Goal: Complete application form

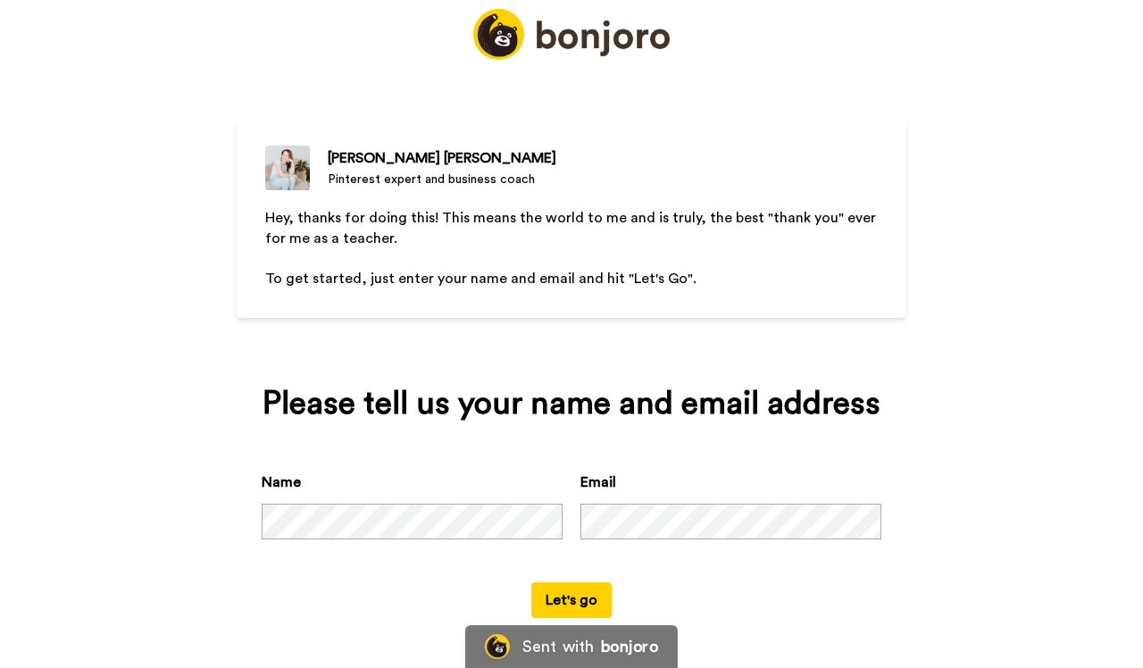
scroll to position [81, 0]
click at [582, 602] on button "Let's go" at bounding box center [571, 600] width 80 height 36
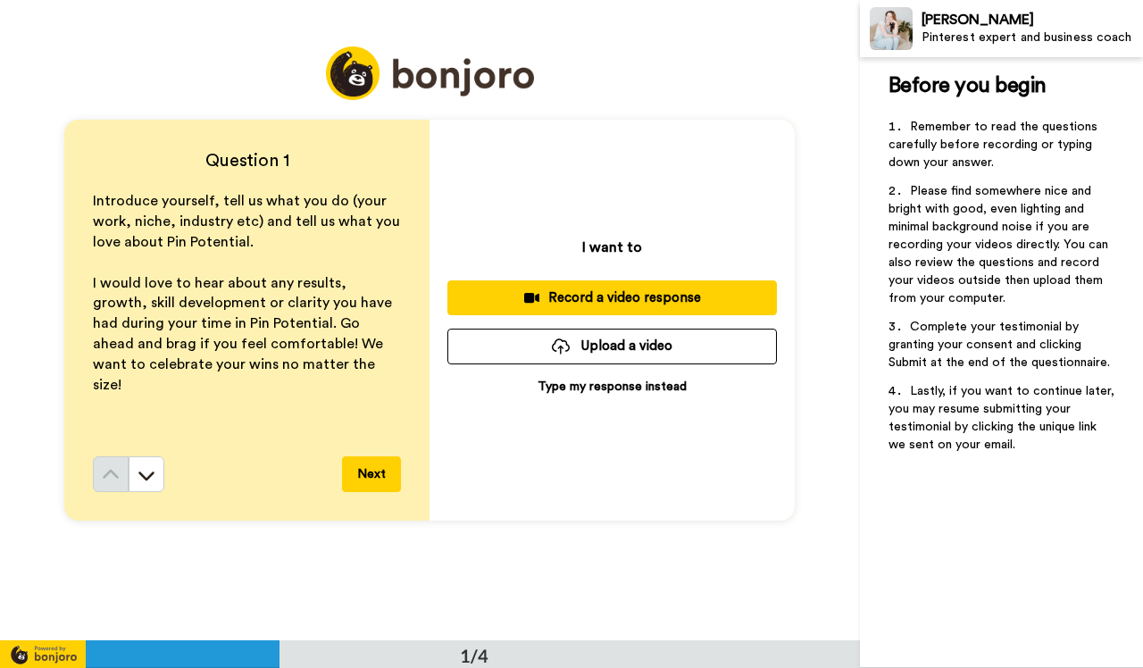
drag, startPoint x: 609, startPoint y: 385, endPoint x: 557, endPoint y: 500, distance: 126.3
click at [557, 500] on div "I want to Record a video response Upload a video Type my response instead" at bounding box center [612, 320] width 365 height 401
click at [367, 476] on button "Next" at bounding box center [371, 474] width 59 height 36
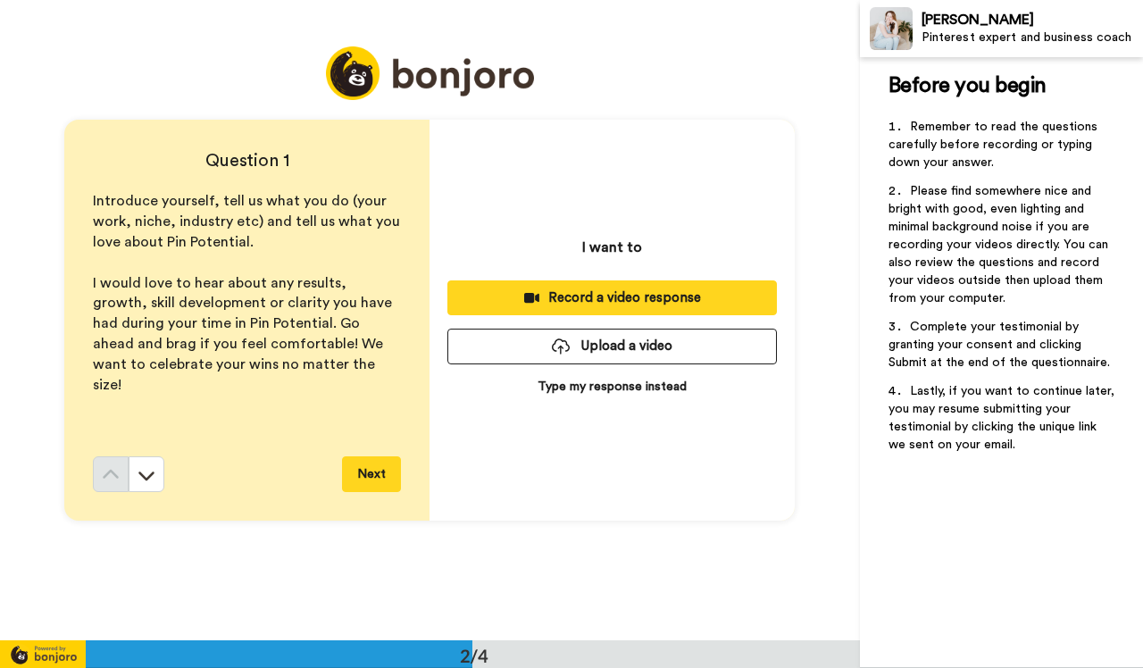
scroll to position [641, 0]
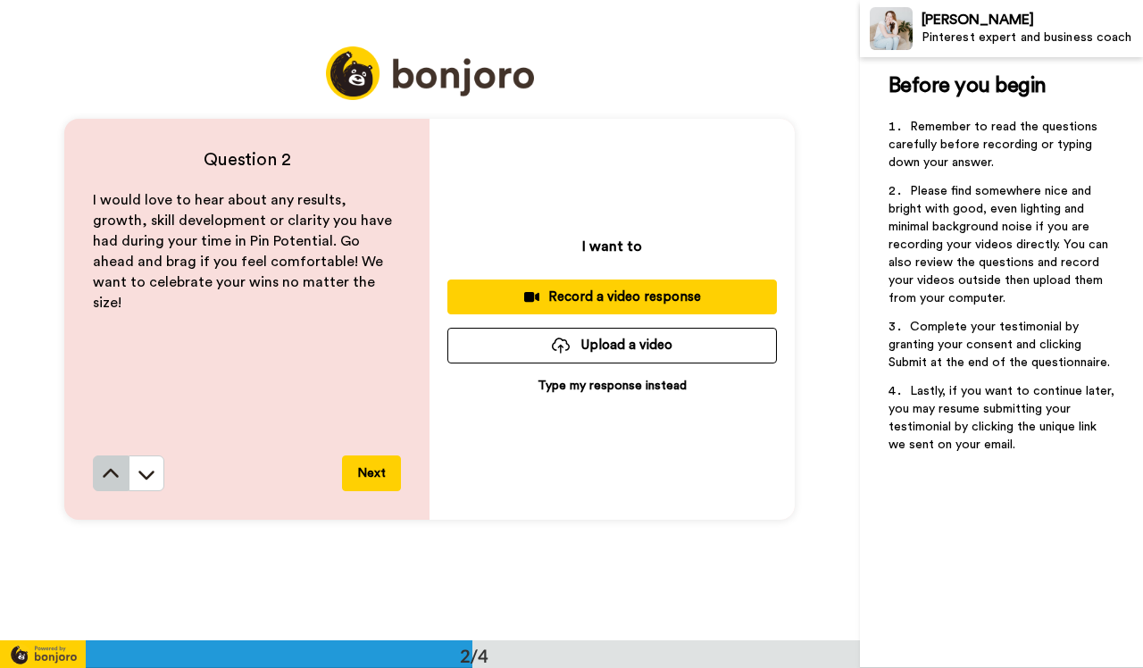
click at [110, 480] on icon at bounding box center [111, 474] width 18 height 18
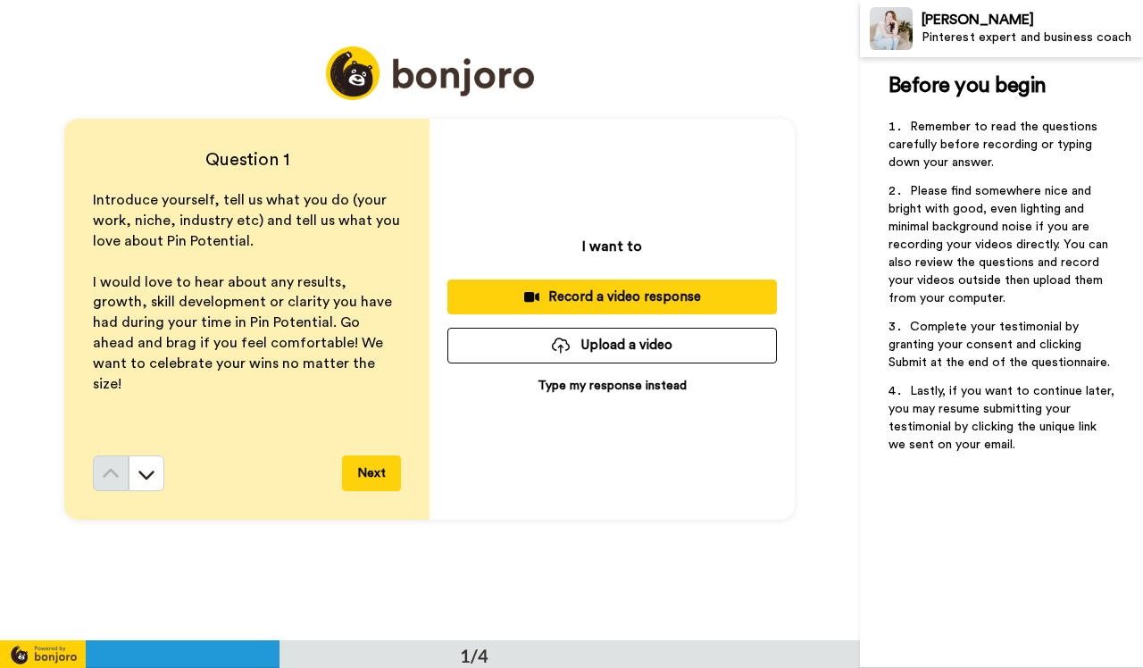
scroll to position [0, 0]
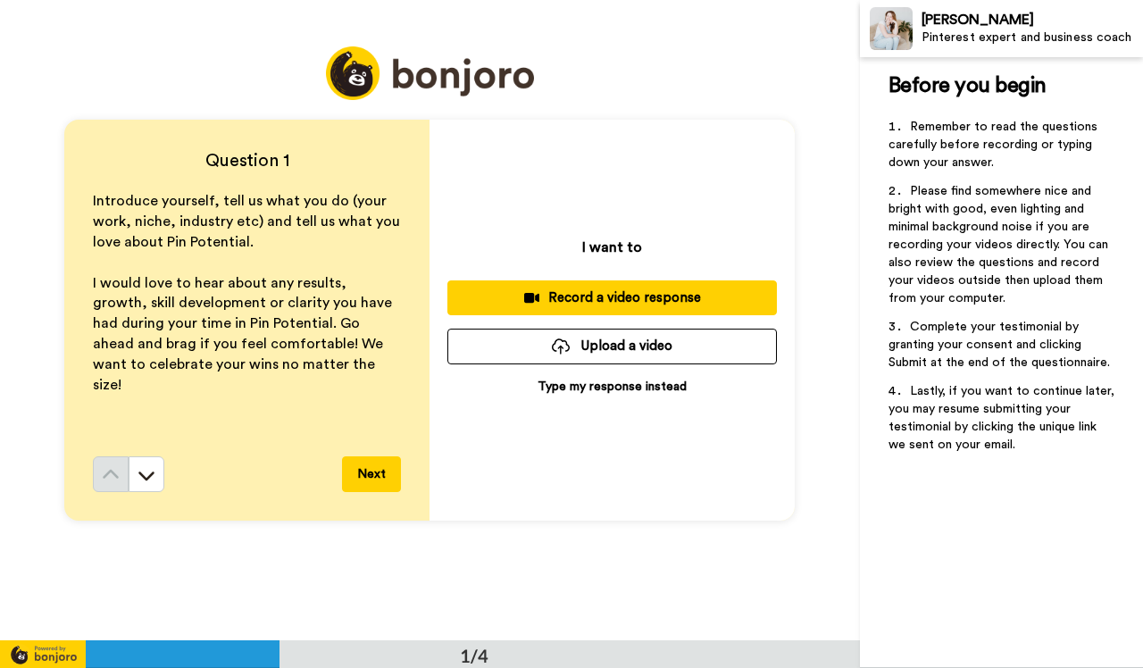
click at [624, 389] on p "Type my response instead" at bounding box center [612, 387] width 149 height 18
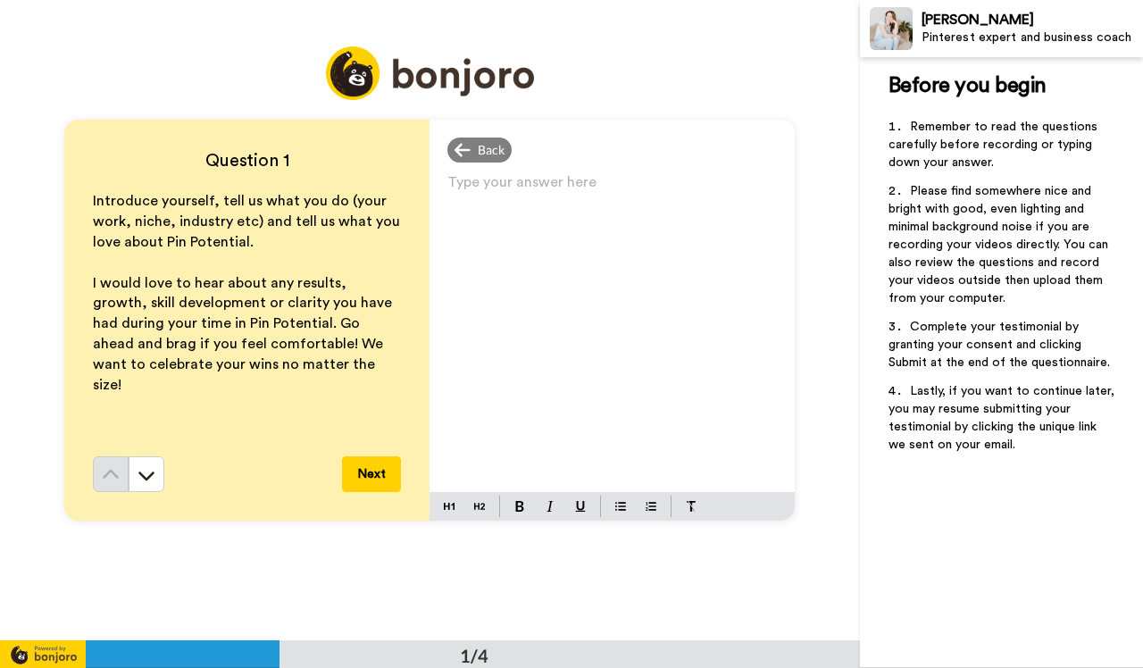
click at [579, 177] on p "Type your answer here ﻿" at bounding box center [612, 189] width 330 height 25
click at [629, 191] on span "My name is [PERSON_NAME] and I am an Intutive Energy Healing" at bounding box center [610, 201] width 327 height 39
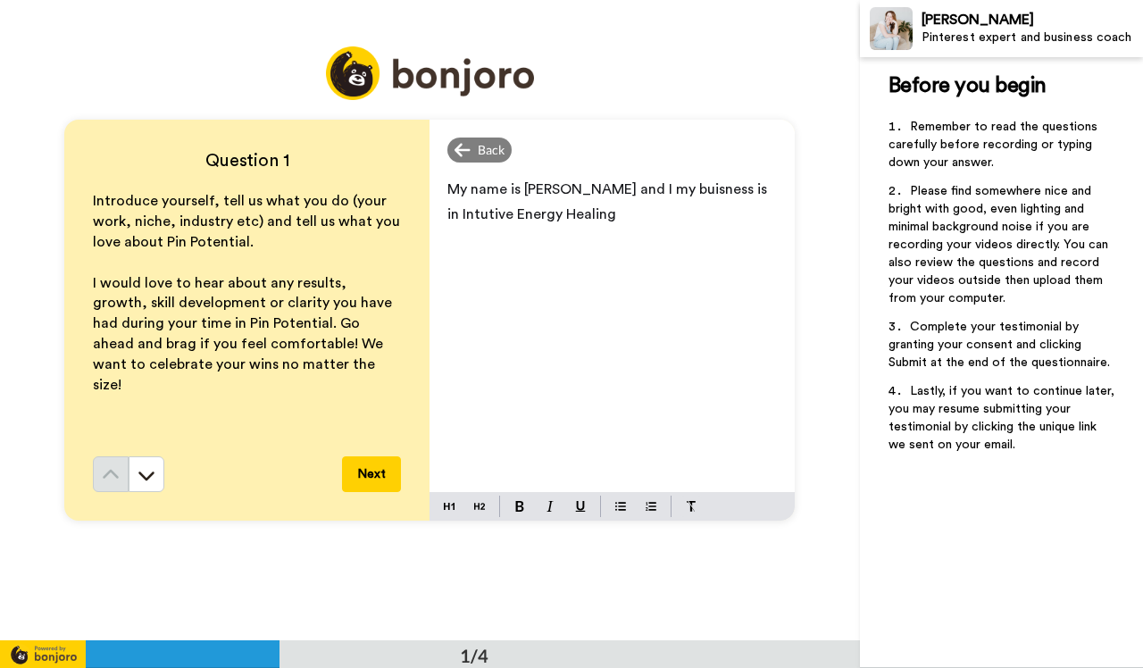
drag, startPoint x: 541, startPoint y: 214, endPoint x: 542, endPoint y: 226, distance: 11.6
click at [542, 226] on p "My name is [PERSON_NAME] and I my buisness is in Intutive Energy Healing" at bounding box center [612, 202] width 330 height 50
click at [670, 190] on span "My name is [PERSON_NAME] and I my buisness is in Intutive Energy Healing" at bounding box center [608, 201] width 323 height 39
drag, startPoint x: 670, startPoint y: 190, endPoint x: 642, endPoint y: 191, distance: 27.7
click at [643, 191] on span "My name is [PERSON_NAME] and I my buisness is in Intutive Energy Healing" at bounding box center [608, 201] width 323 height 39
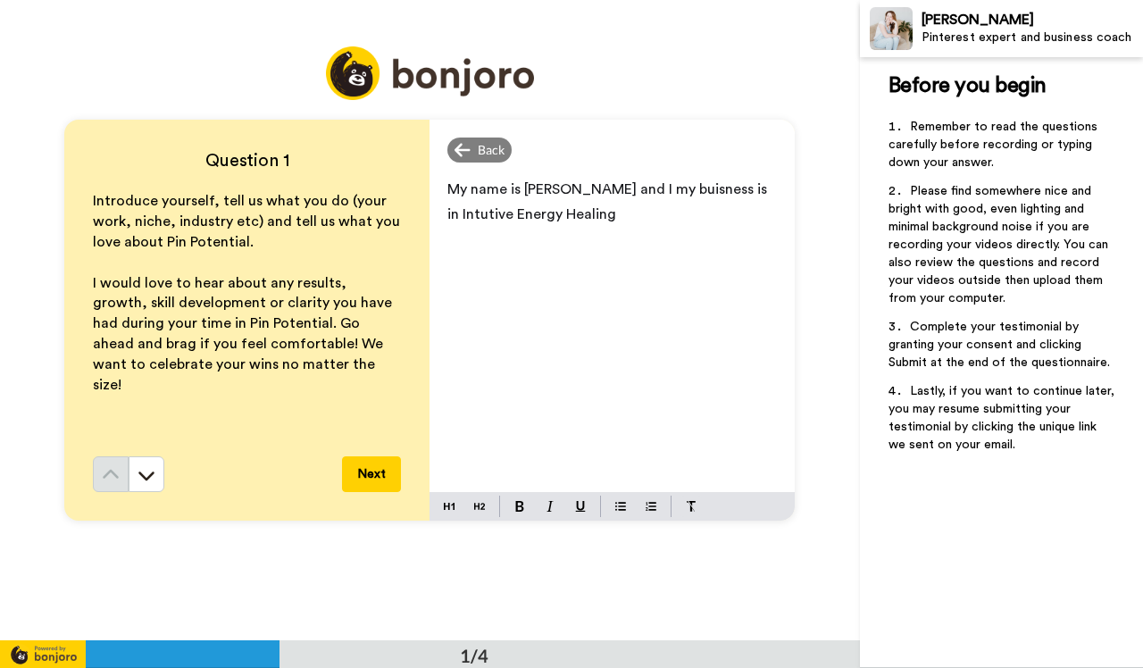
click at [663, 194] on span "My name is [PERSON_NAME] and I my buisness is in Intutive Energy Healing" at bounding box center [608, 201] width 323 height 39
click at [639, 191] on span "My name is [PERSON_NAME] and I my buisness is in Intutive Energy Healing" at bounding box center [608, 201] width 323 height 39
click at [626, 218] on p "My name is [PERSON_NAME] and I my business is in Intutive Energy Healing" at bounding box center [612, 202] width 330 height 50
click at [698, 190] on span "My name is [PERSON_NAME] and I my business is in Intutive Energy Healing" at bounding box center [608, 201] width 323 height 39
drag, startPoint x: 613, startPoint y: 190, endPoint x: 679, endPoint y: 182, distance: 66.6
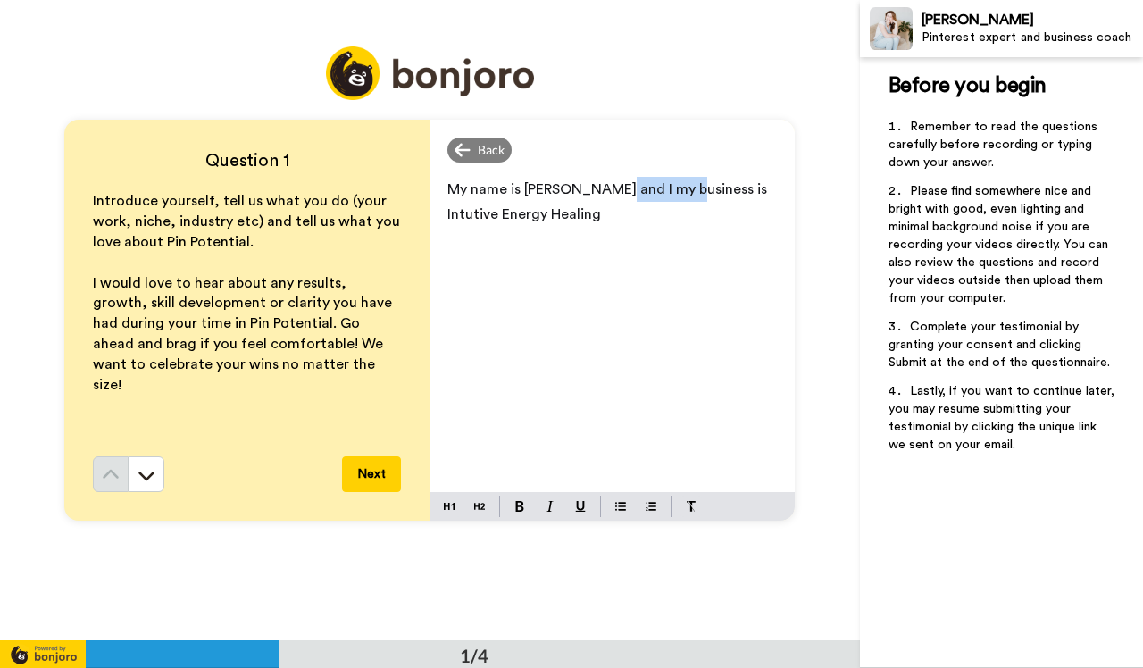
click at [679, 182] on span "My name is [PERSON_NAME] and I my business is Intutive Energy Healing" at bounding box center [608, 201] width 323 height 39
click at [497, 216] on p "My name is [PERSON_NAME] and I my role is Intutive Energy Healing" at bounding box center [612, 202] width 330 height 50
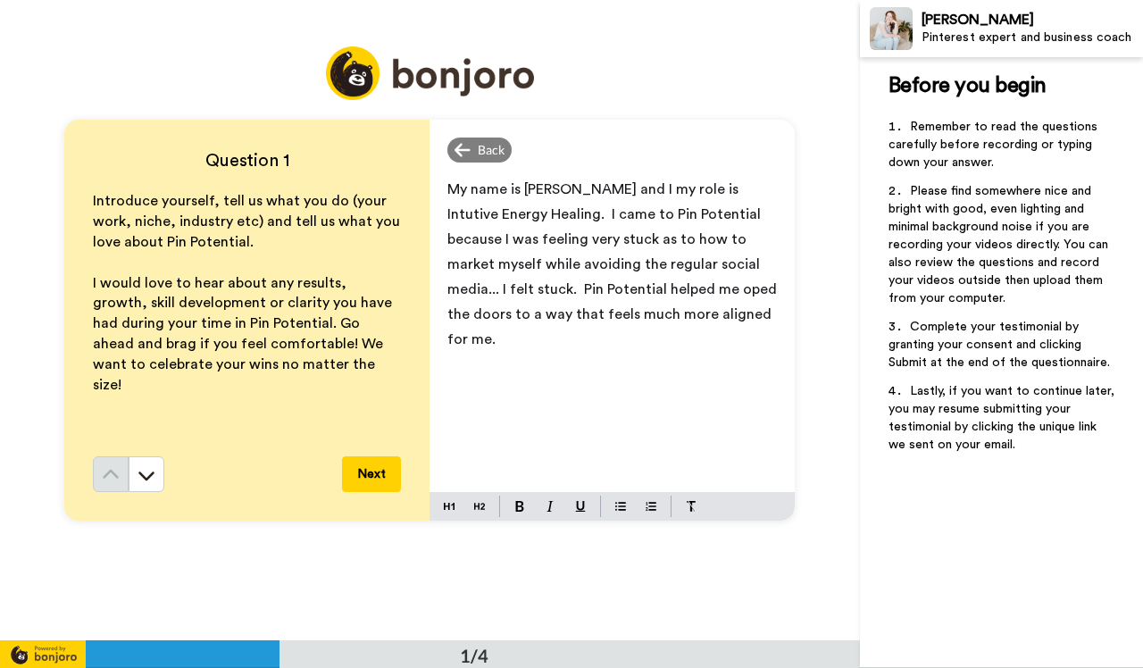
click at [733, 289] on span "My name is [PERSON_NAME] and I my role is Intutive Energy Healing. I came to Pi…" at bounding box center [613, 264] width 333 height 164
click at [517, 336] on p "My name is [PERSON_NAME] and I my role is Intutive Energy Healing. I came to Pi…" at bounding box center [612, 264] width 330 height 175
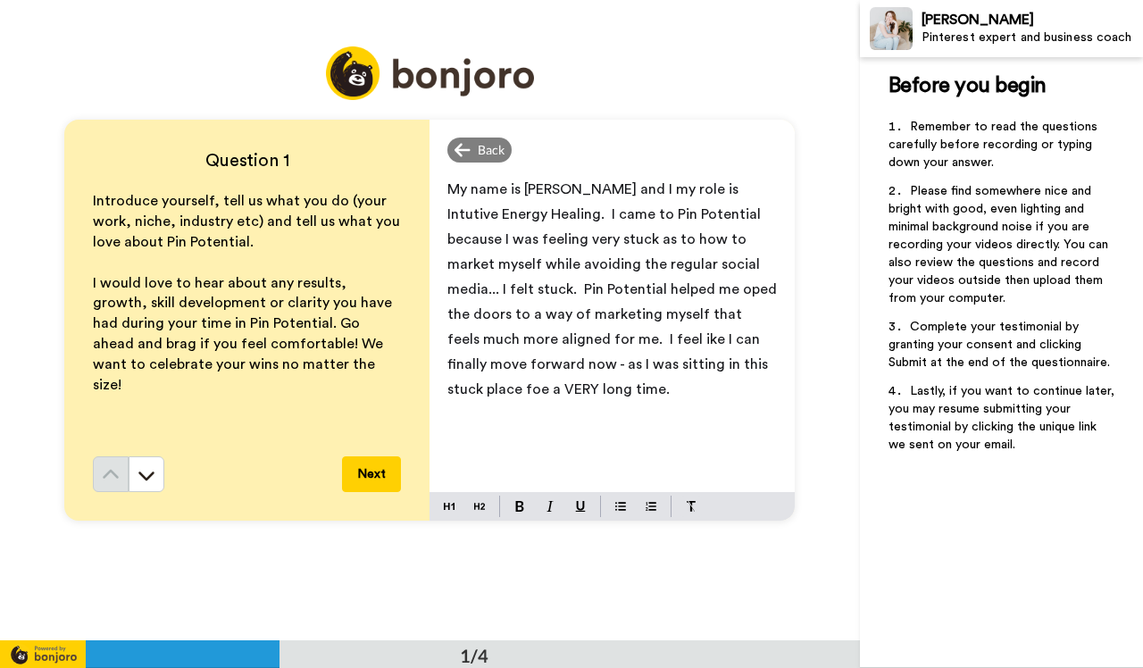
click at [653, 366] on span "My name is [PERSON_NAME] and I my role is Intutive Energy Healing. I came to Pi…" at bounding box center [613, 289] width 333 height 214
click at [631, 365] on span "My name is [PERSON_NAME] and I my role is Intutive Energy Healing. I came to Pi…" at bounding box center [613, 289] width 333 height 214
click at [507, 339] on span "My name is [PERSON_NAME] and I my role is Intutive Energy Healing. I came to Pi…" at bounding box center [613, 301] width 333 height 239
click at [623, 395] on p "My name is [PERSON_NAME] and I my role is Intutive Energy Healing. I came to Pi…" at bounding box center [612, 302] width 330 height 250
click at [639, 366] on span "My name is [PERSON_NAME] and I my role is Intutive Energy Healing. I came to Pi…" at bounding box center [613, 301] width 333 height 239
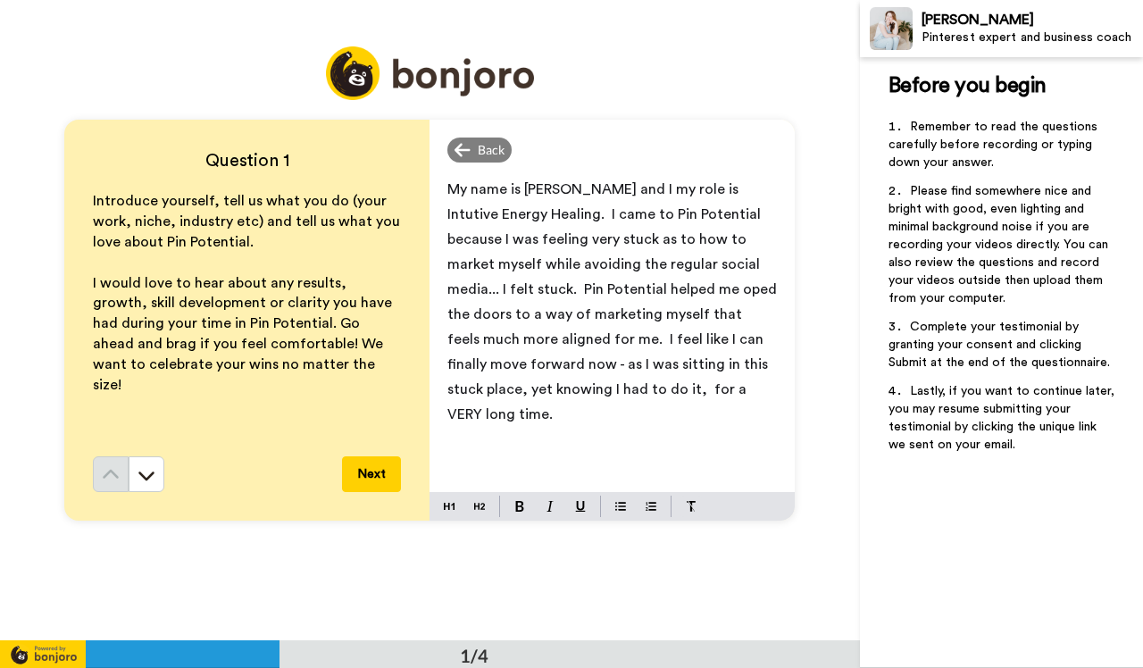
click at [376, 475] on button "Next" at bounding box center [371, 474] width 59 height 36
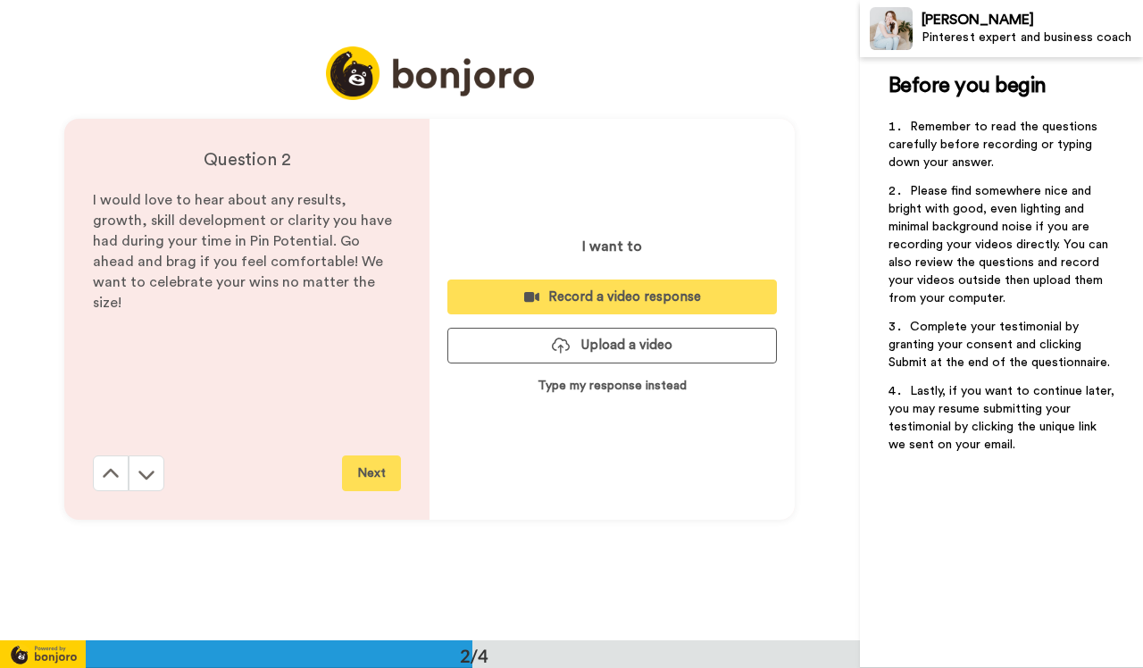
scroll to position [641, 0]
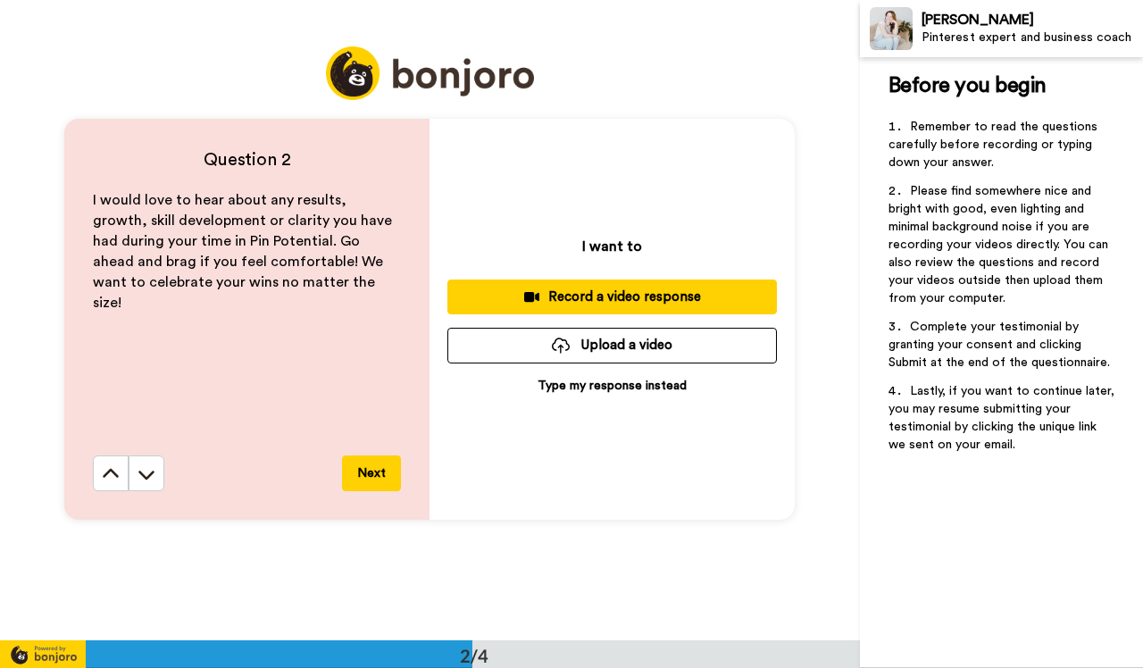
click at [615, 384] on p "Type my response instead" at bounding box center [612, 386] width 149 height 18
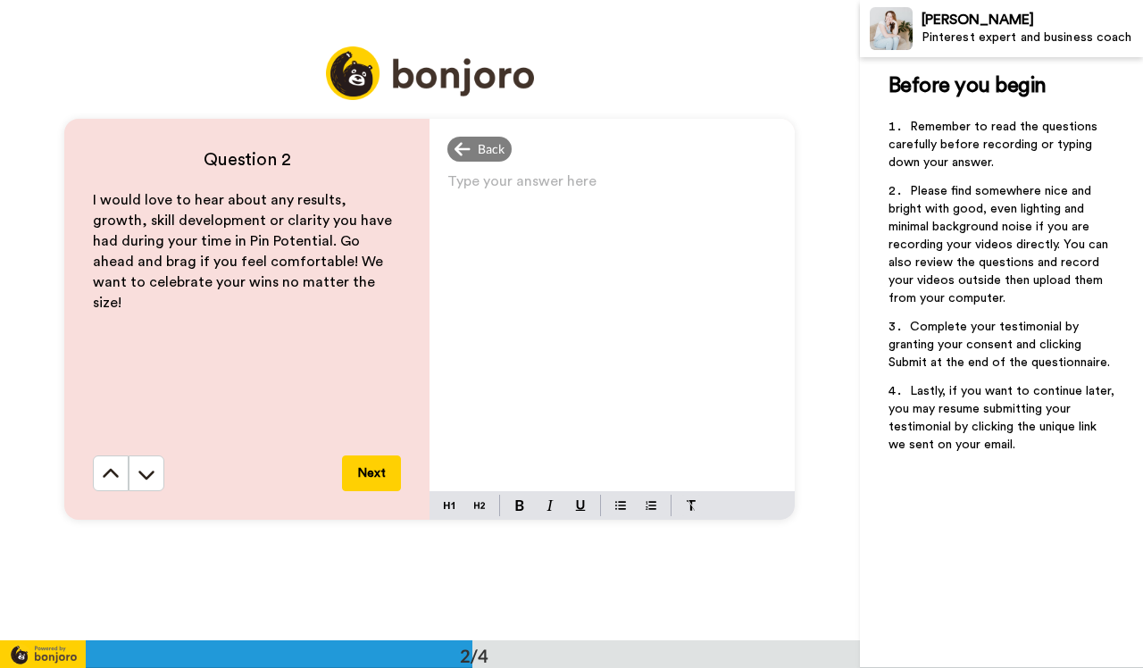
click at [539, 185] on p "Type your answer here ﻿" at bounding box center [612, 188] width 330 height 25
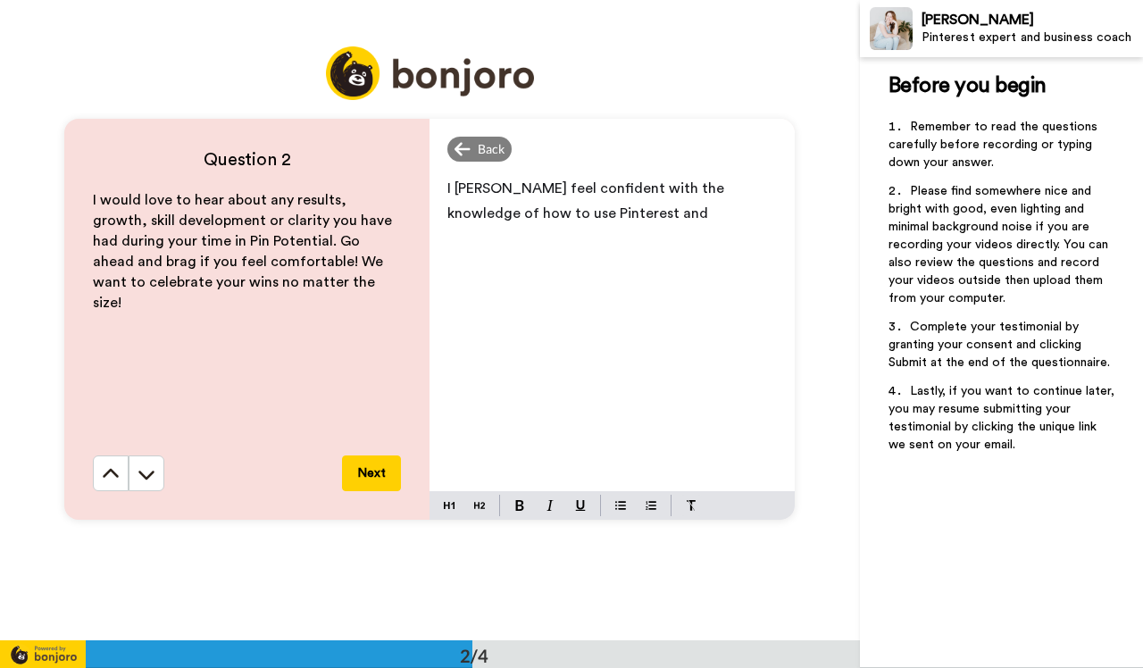
click at [475, 189] on span "I [PERSON_NAME] feel confident with the knowledge of how to use Pinterest and" at bounding box center [587, 200] width 280 height 39
click at [569, 213] on p "I now feel confident with the knowledge of how to use Pinterest and" at bounding box center [612, 201] width 330 height 50
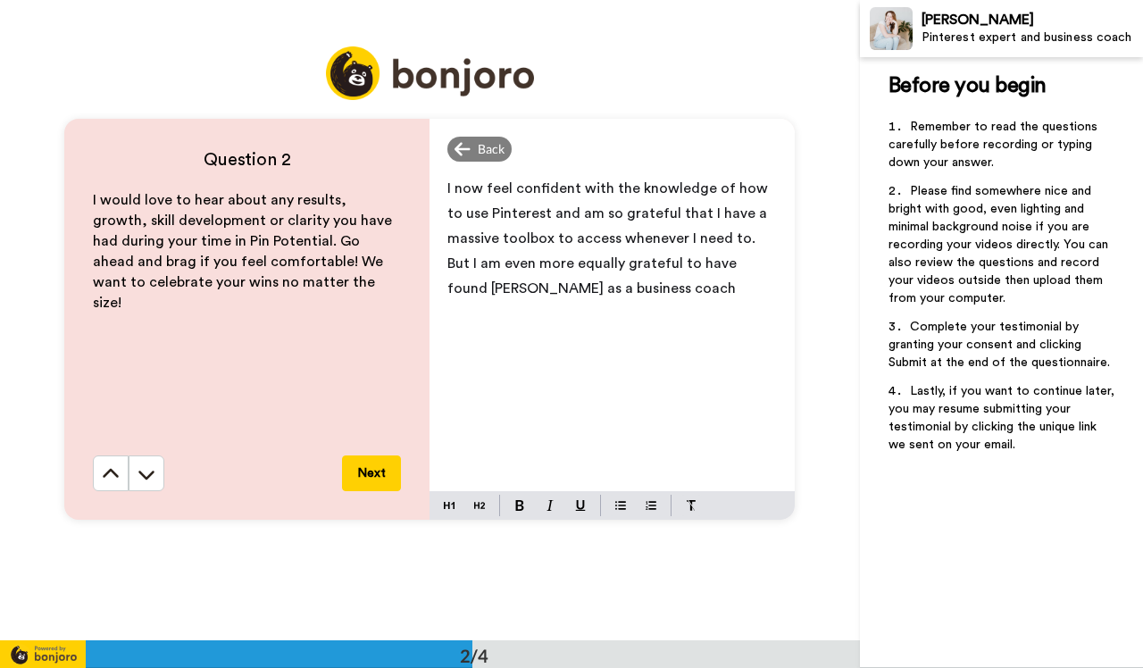
click at [512, 289] on span "I now feel confident with the knowledge of how to use Pinterest and am so grate…" at bounding box center [609, 238] width 324 height 114
click at [647, 295] on p "I now feel confident with the knowledge of how to use Pinterest and am so grate…" at bounding box center [612, 238] width 330 height 125
click at [497, 290] on span "I now feel confident with the knowledge of how to use Pinterest and am so grate…" at bounding box center [609, 250] width 324 height 139
drag, startPoint x: 766, startPoint y: 291, endPoint x: 723, endPoint y: 294, distance: 43.8
click at [723, 294] on span "I now feel confident with the knowledge of how to use Pinterest and am so grate…" at bounding box center [609, 250] width 324 height 139
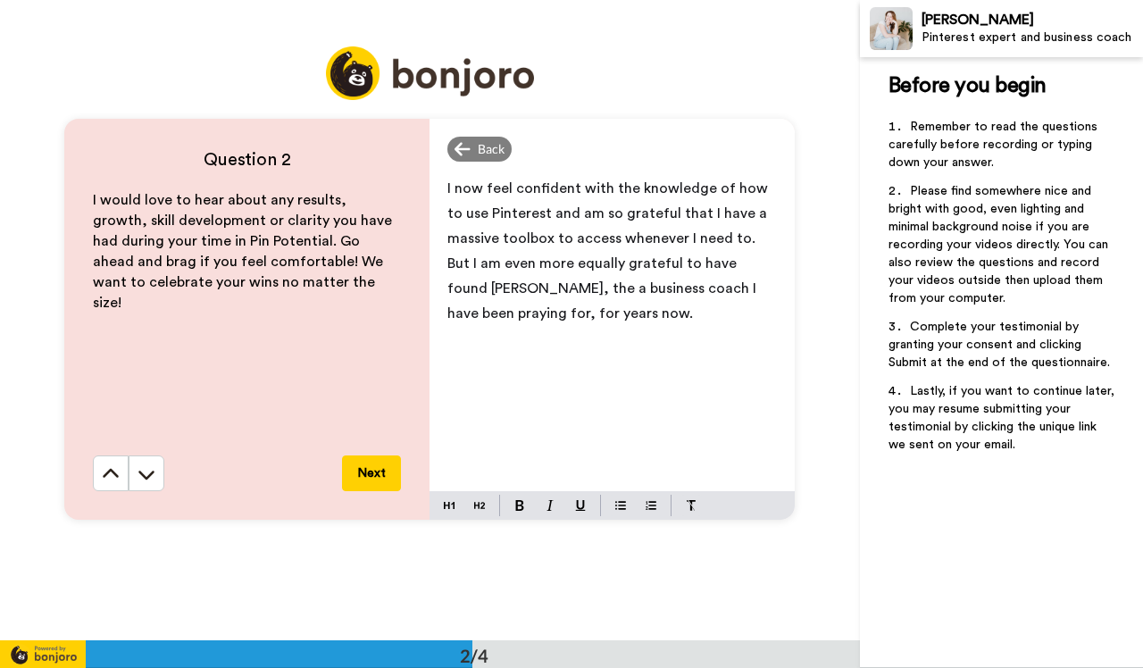
click at [534, 289] on span "I now feel confident with the knowledge of how to use Pinterest and am so grate…" at bounding box center [609, 250] width 324 height 139
click at [628, 315] on p "I now feel confident with the knowledge of how to use Pinterest and am so grate…" at bounding box center [612, 251] width 330 height 150
click at [531, 216] on span "I now feel confident with the knowledge of how to use Pinterest and am so grate…" at bounding box center [609, 250] width 324 height 139
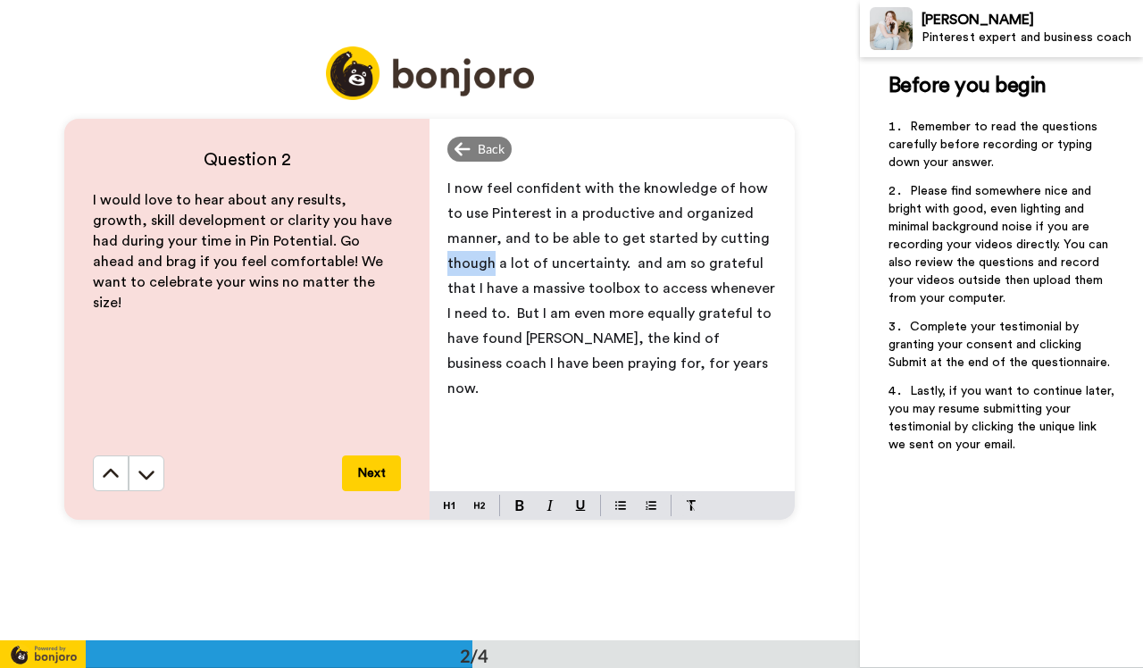
drag, startPoint x: 489, startPoint y: 263, endPoint x: 444, endPoint y: 262, distance: 44.7
click at [447, 262] on span "I now feel confident with the knowledge of how to use Pinterest in a productive…" at bounding box center [612, 288] width 331 height 214
click at [700, 241] on span "I now feel confident with the knowledge of how to use Pinterest in a productive…" at bounding box center [610, 288] width 327 height 214
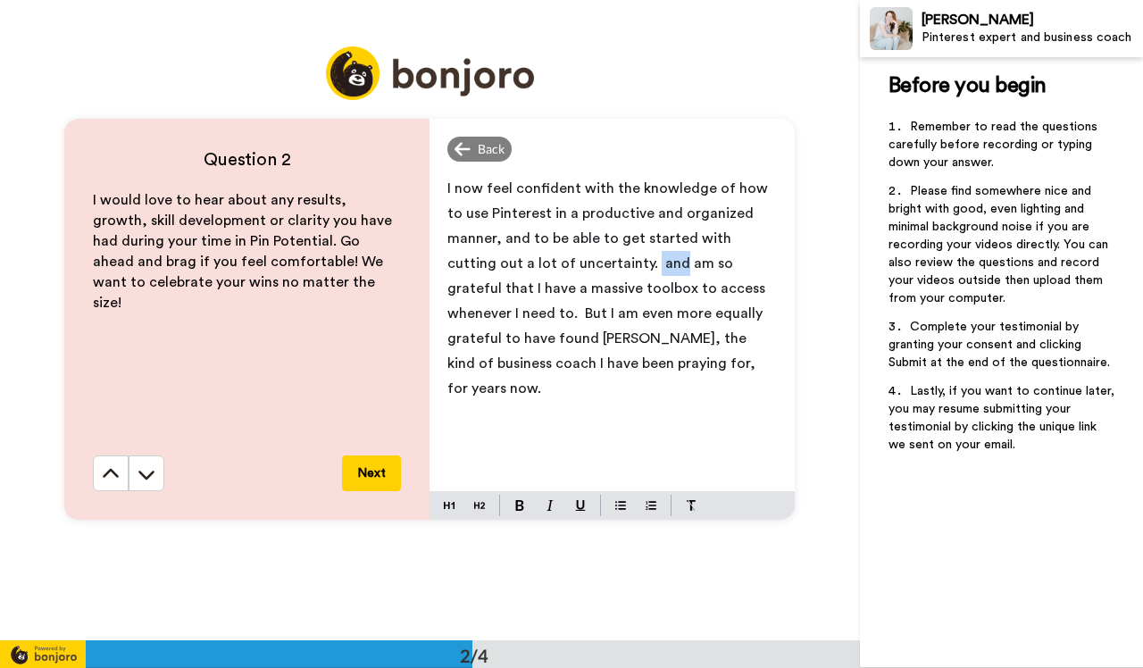
drag, startPoint x: 625, startPoint y: 265, endPoint x: 597, endPoint y: 265, distance: 27.7
click at [597, 265] on span "I now feel confident with the knowledge of how to use Pinterest in a productive…" at bounding box center [609, 288] width 324 height 214
click at [600, 263] on span "I now feel confident with the knowledge of how to use Pinterest in a productive…" at bounding box center [612, 288] width 331 height 214
click at [764, 290] on p "I now feel confident with the knowledge of how to use Pinterest in a productive…" at bounding box center [612, 288] width 330 height 225
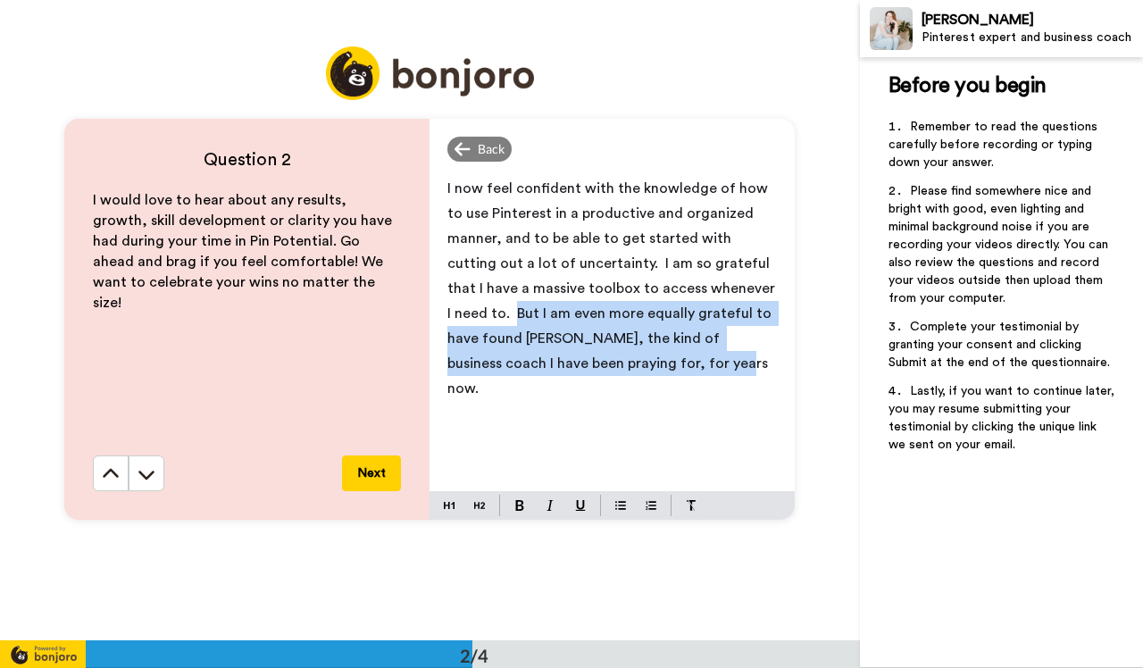
drag, startPoint x: 443, startPoint y: 311, endPoint x: 618, endPoint y: 357, distance: 181.1
click at [618, 357] on div "I now feel confident with the knowledge of how to use Pinterest in a productive…" at bounding box center [612, 330] width 365 height 322
copy span "But I am even more equally grateful to have found [PERSON_NAME], the kind of bu…"
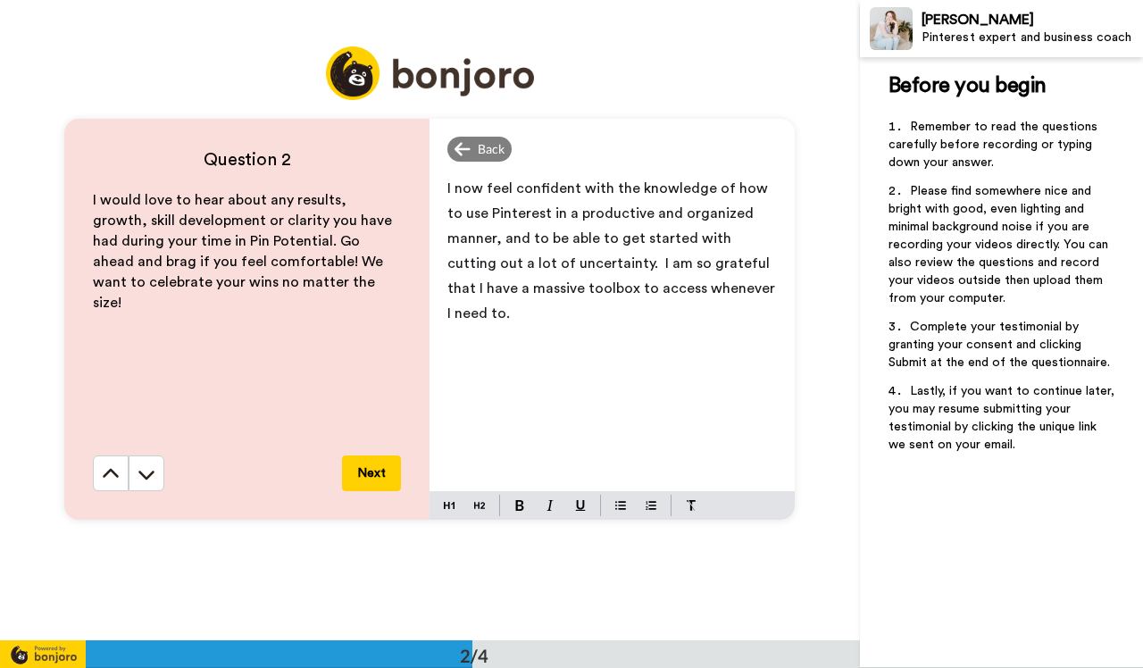
click at [365, 473] on button "Next" at bounding box center [371, 473] width 59 height 36
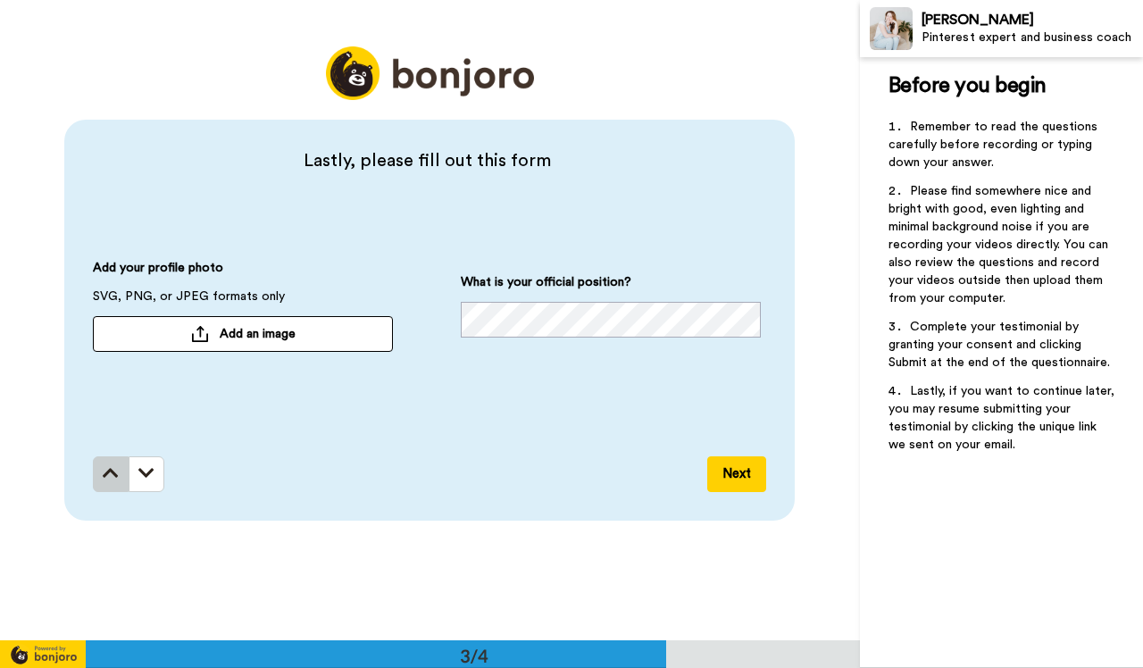
click at [107, 478] on icon at bounding box center [111, 473] width 16 height 18
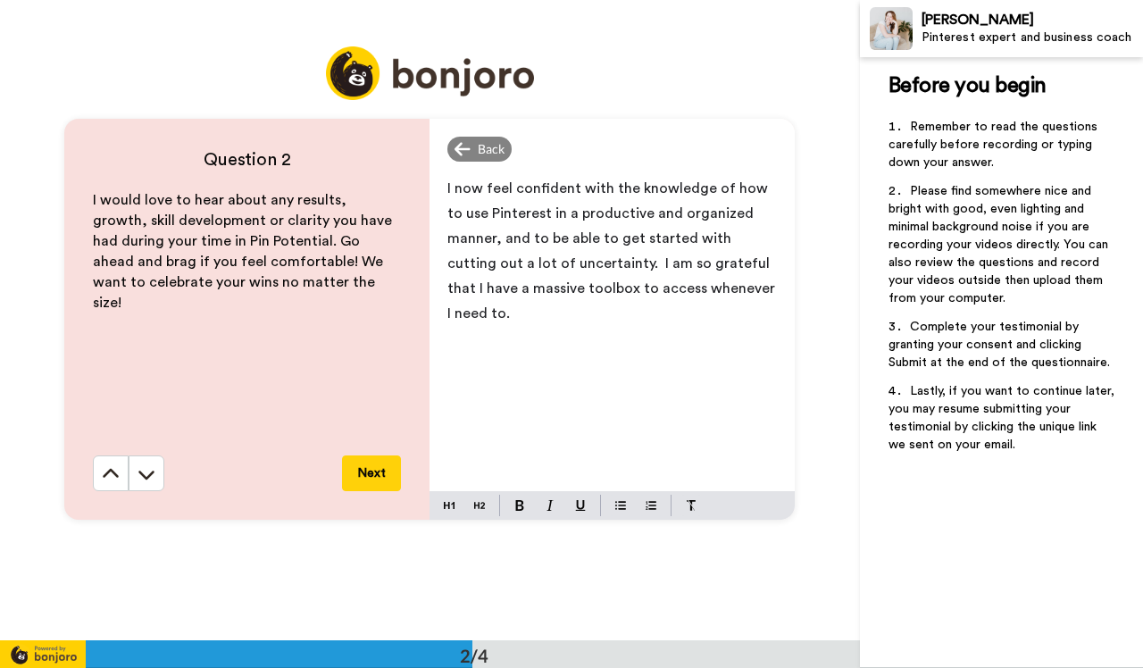
scroll to position [641, 0]
click at [775, 294] on div "I now feel confident with the knowledge of how to use Pinterest in a productive…" at bounding box center [612, 330] width 365 height 322
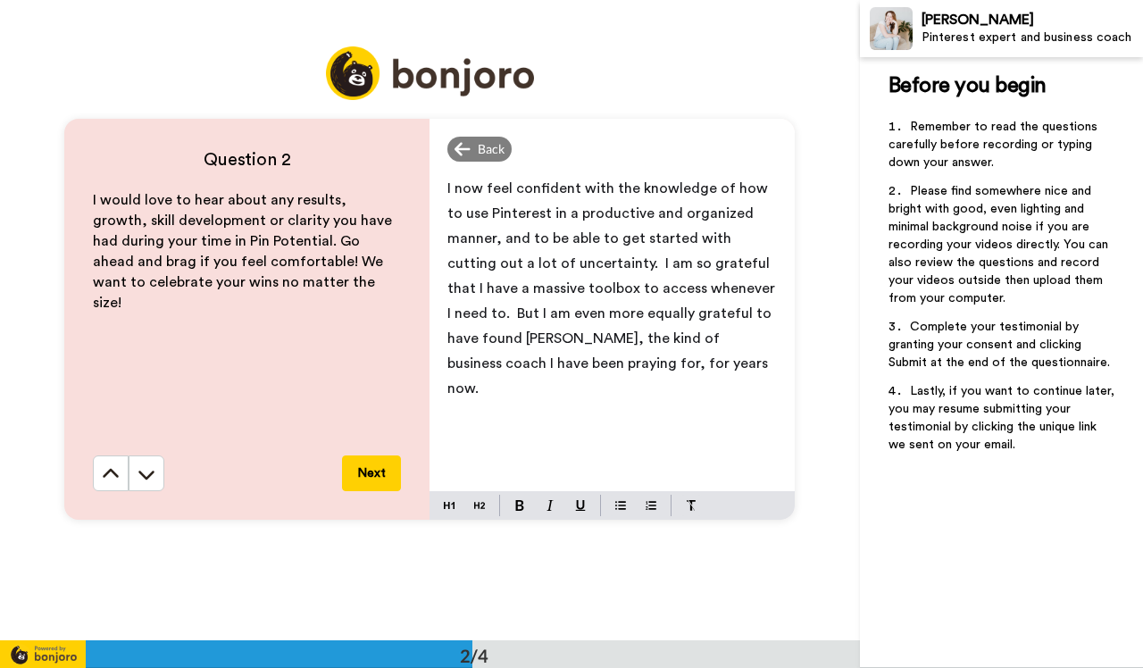
click at [694, 363] on p "I now feel confident with the knowledge of how to use Pinterest in a productive…" at bounding box center [612, 288] width 330 height 225
click at [590, 386] on div "I now feel confident with the knowledge of how to use Pinterest in a productive…" at bounding box center [612, 330] width 365 height 322
click at [681, 313] on span "I now feel confident with the knowledge of how to use Pinterest in a productive…" at bounding box center [612, 288] width 331 height 214
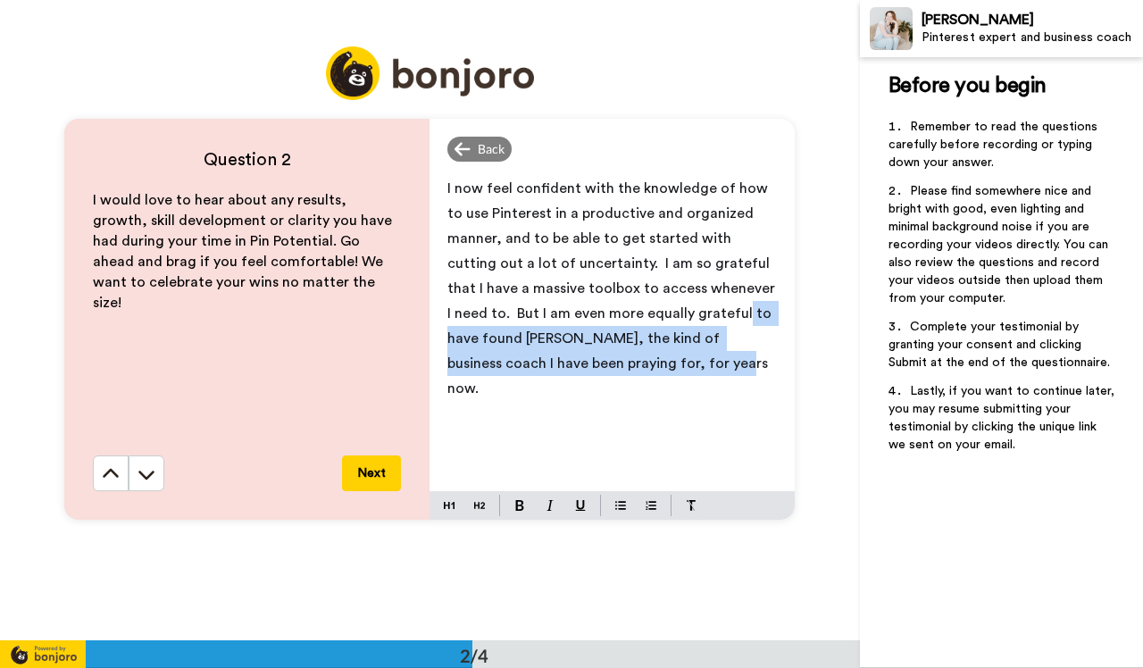
drag, startPoint x: 670, startPoint y: 309, endPoint x: 689, endPoint y: 380, distance: 73.2
click at [689, 380] on div "I now feel confident with the knowledge of how to use Pinterest in a productive…" at bounding box center [612, 330] width 365 height 322
click at [637, 375] on p "I now feel confident with the knowledge of how to use Pinterest in a productive…" at bounding box center [612, 288] width 330 height 225
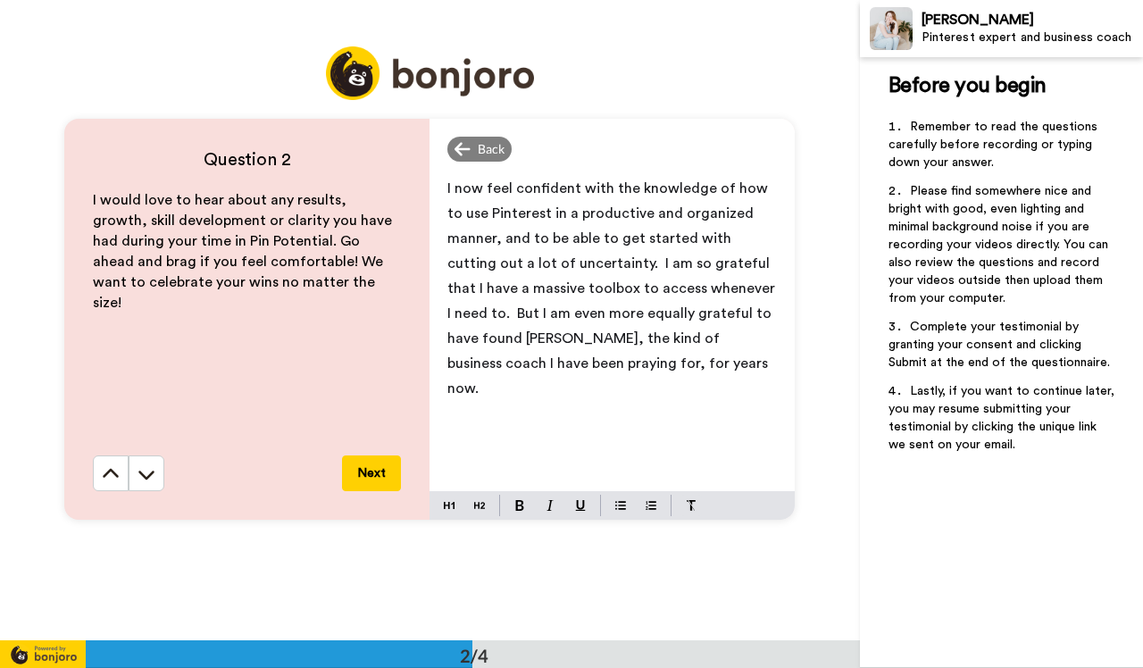
click at [621, 316] on span "I now feel confident with the knowledge of how to use Pinterest in a productive…" at bounding box center [612, 288] width 331 height 214
click at [447, 339] on span "I now feel confident with the knowledge of how to use Pinterest in a productive…" at bounding box center [612, 275] width 331 height 189
drag, startPoint x: 606, startPoint y: 365, endPoint x: 514, endPoint y: 369, distance: 93.0
click at [514, 369] on span "I now feel confident with the knowledge of how to use Pinterest in a productive…" at bounding box center [612, 288] width 331 height 214
click at [379, 477] on button "Next" at bounding box center [371, 473] width 59 height 36
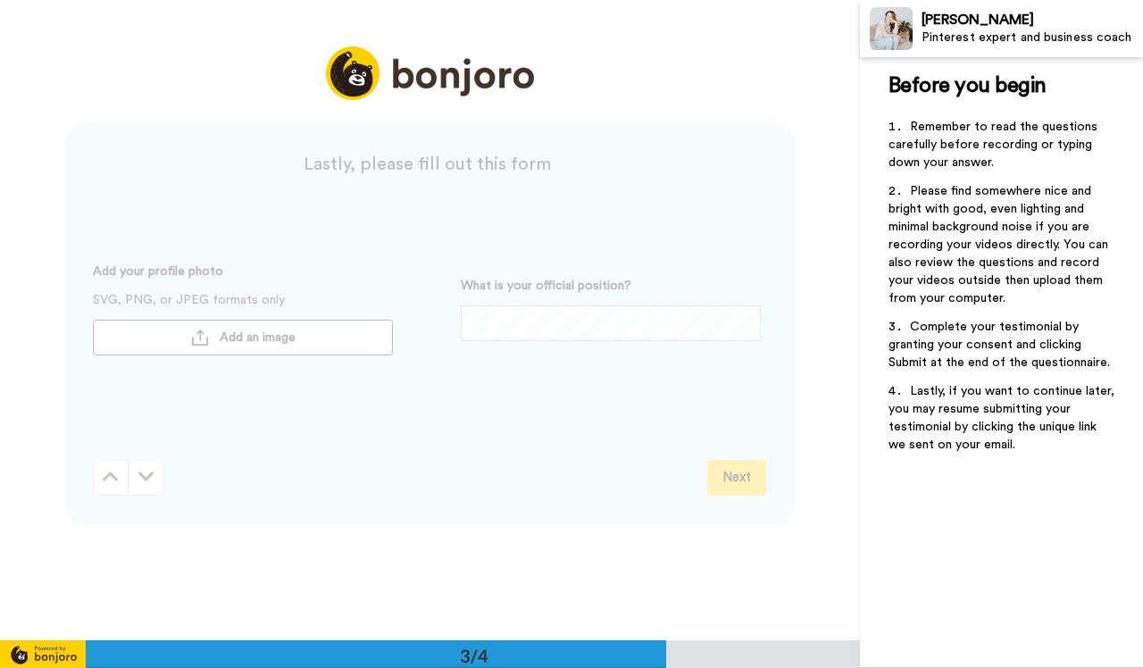
scroll to position [1282, 0]
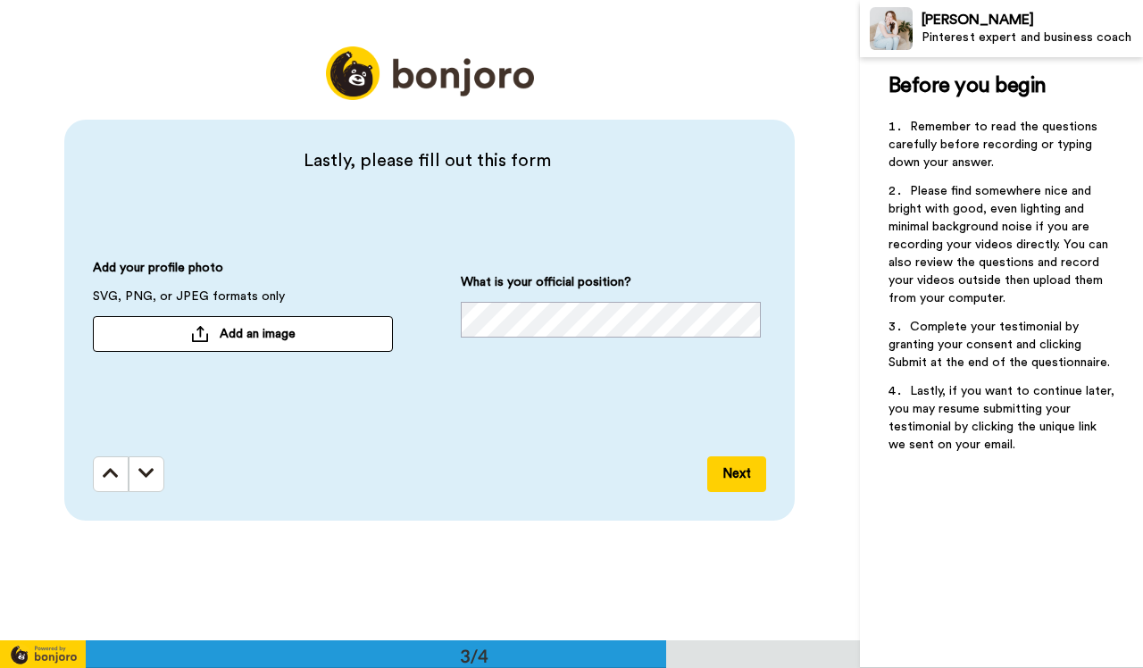
click at [241, 336] on span "Add an image" at bounding box center [258, 334] width 76 height 18
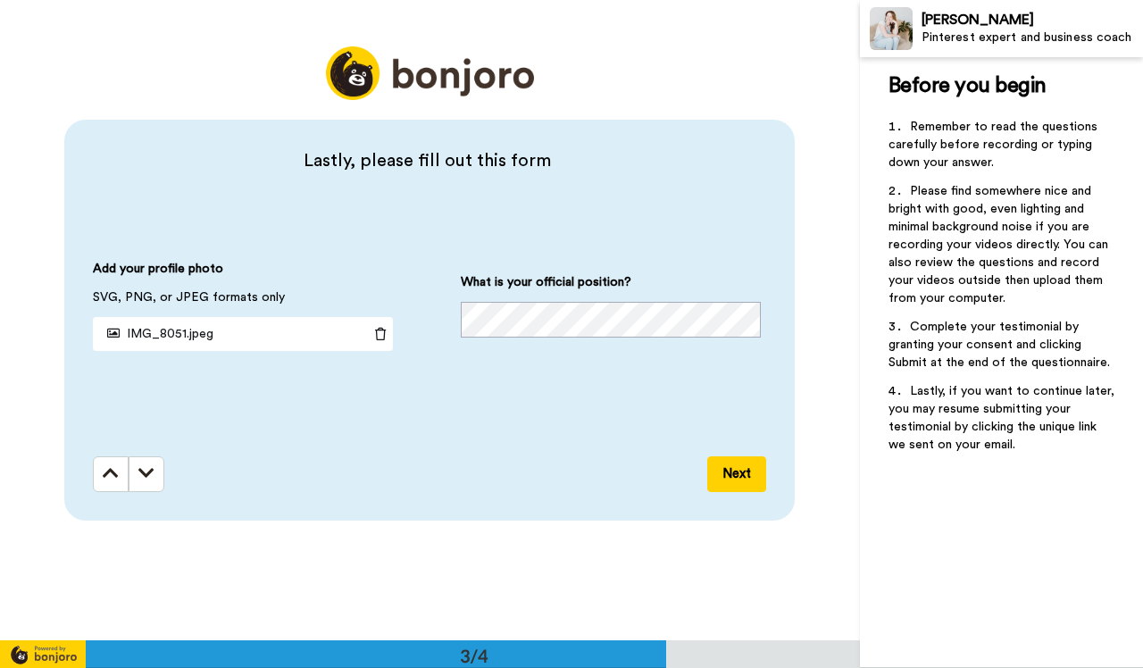
click at [737, 472] on button "Next" at bounding box center [736, 474] width 59 height 36
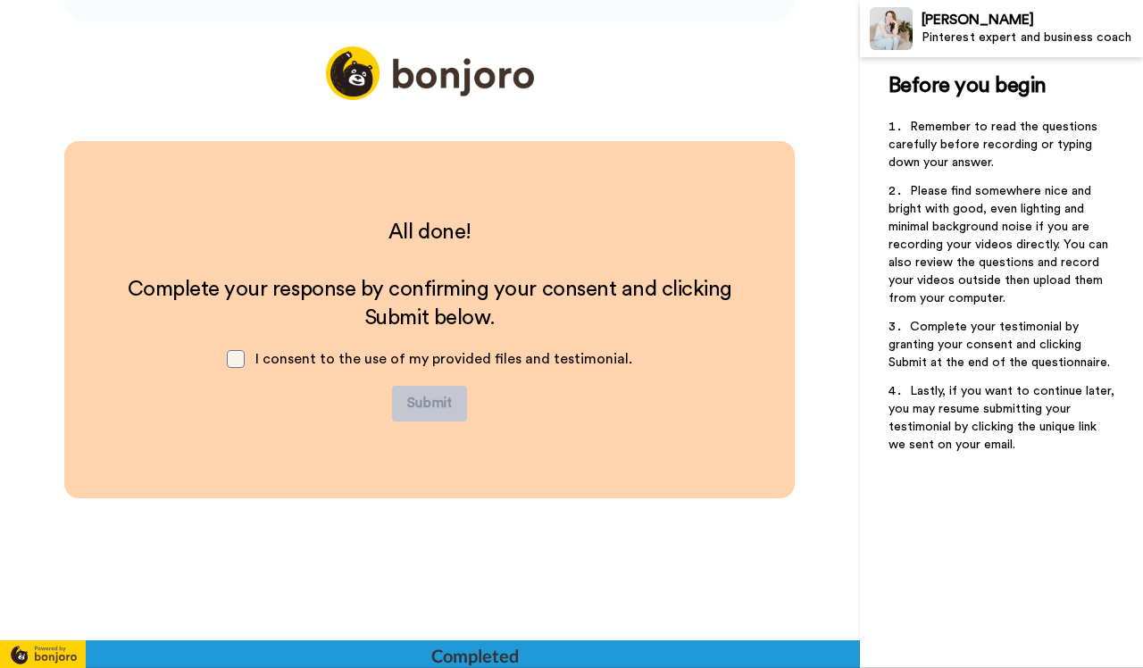
click at [241, 362] on span at bounding box center [236, 359] width 18 height 18
click at [435, 402] on button "Submit" at bounding box center [429, 404] width 75 height 36
